Goal: Transaction & Acquisition: Purchase product/service

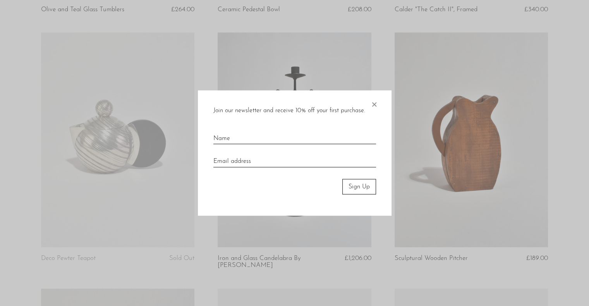
scroll to position [287, 0]
click at [250, 140] on input "text" at bounding box center [294, 135] width 163 height 17
type input "hannah"
click at [243, 163] on input "email" at bounding box center [294, 158] width 163 height 17
type input "hannahdaled@gmail.com"
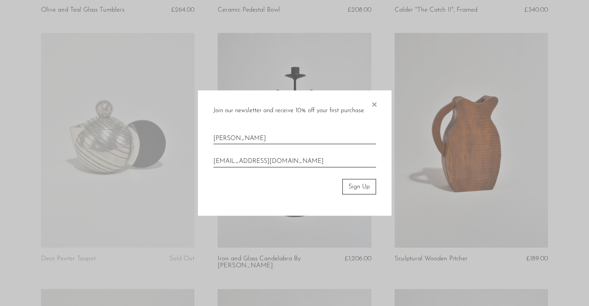
click at [358, 187] on button "Sign Up" at bounding box center [359, 186] width 34 height 15
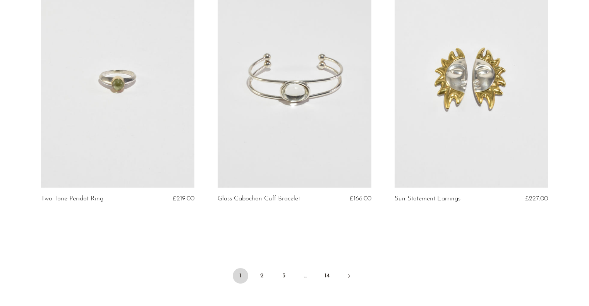
scroll to position [2833, 0]
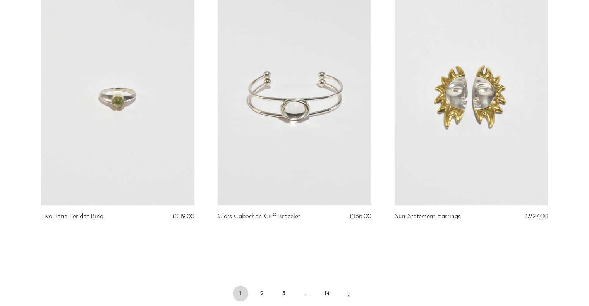
click at [310, 92] on link at bounding box center [293, 98] width 153 height 215
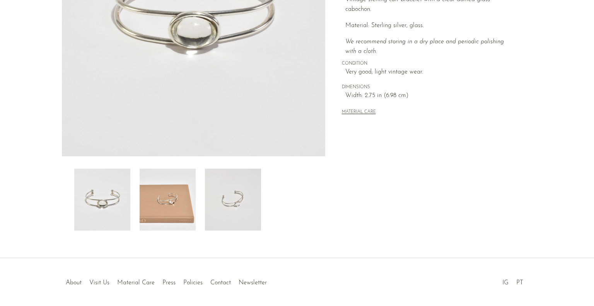
scroll to position [167, 0]
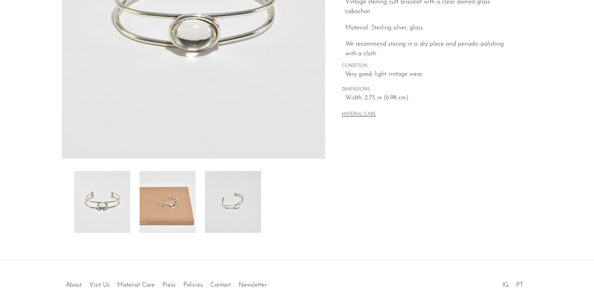
click at [162, 219] on img at bounding box center [168, 202] width 56 height 62
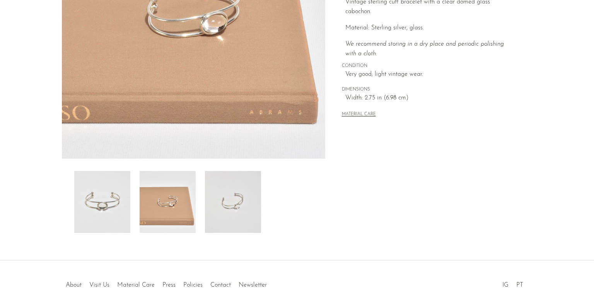
click at [230, 222] on img at bounding box center [233, 202] width 56 height 62
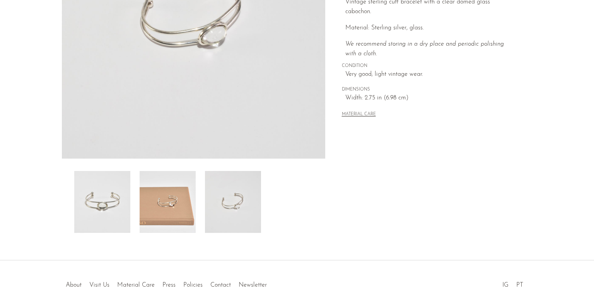
click at [106, 204] on img at bounding box center [102, 202] width 56 height 62
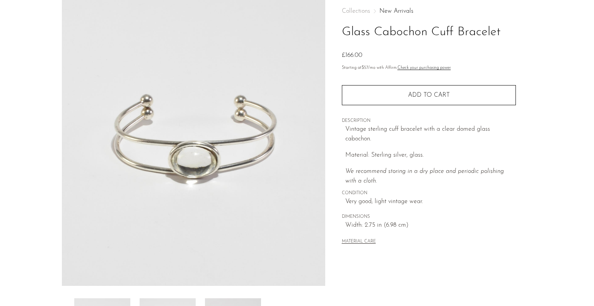
scroll to position [41, 0]
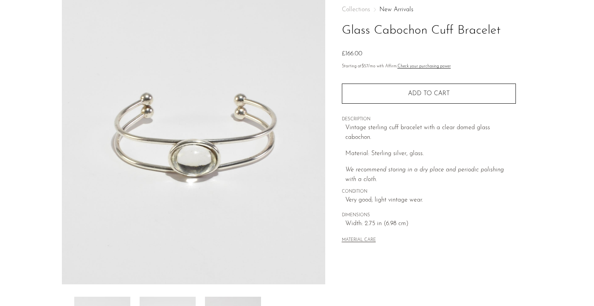
click at [18, 132] on section "Glass Cabochon Cuff Bracelet £166.00" at bounding box center [297, 176] width 594 height 365
